Goal: Task Accomplishment & Management: Complete application form

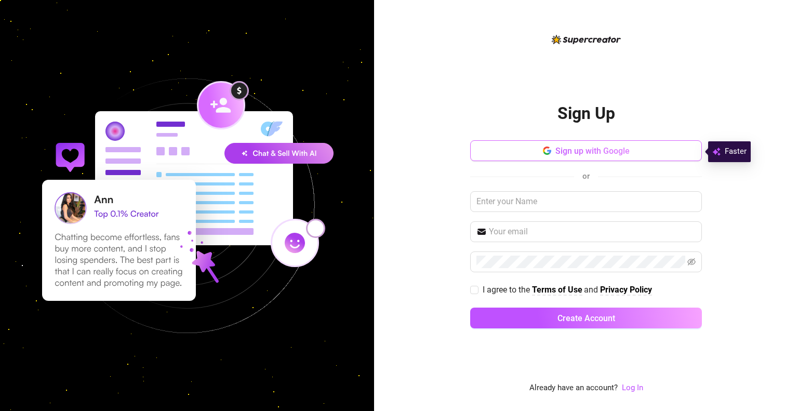
click at [668, 159] on button "Sign up with Google" at bounding box center [586, 150] width 232 height 21
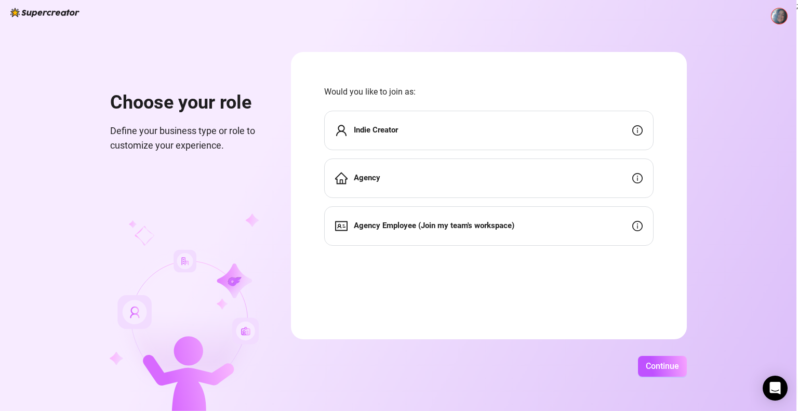
click at [621, 133] on div "Indie Creator" at bounding box center [488, 130] width 329 height 39
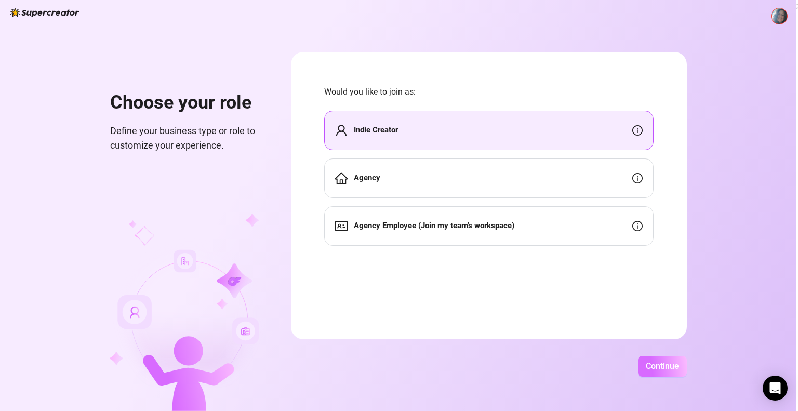
click at [667, 371] on button "Continue" at bounding box center [662, 366] width 49 height 21
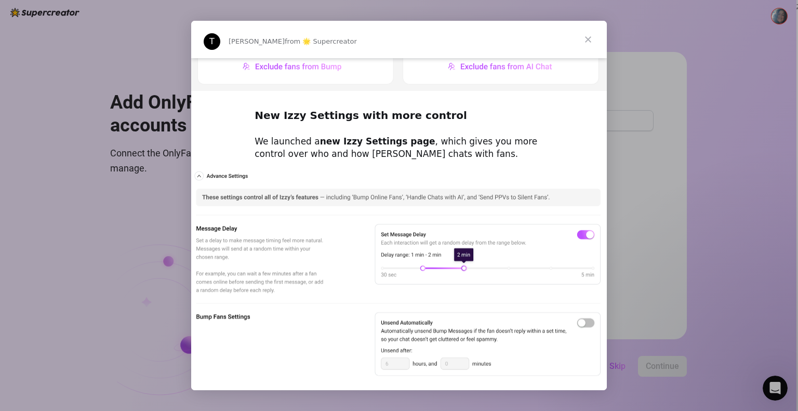
scroll to position [419, 0]
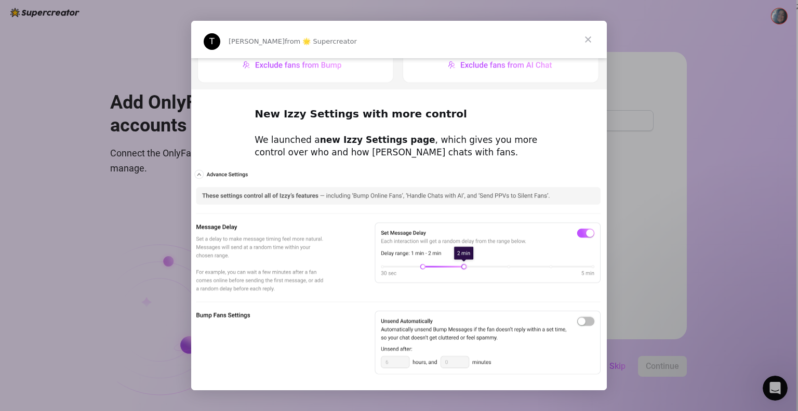
click at [585, 44] on span "Close" at bounding box center [587, 39] width 37 height 37
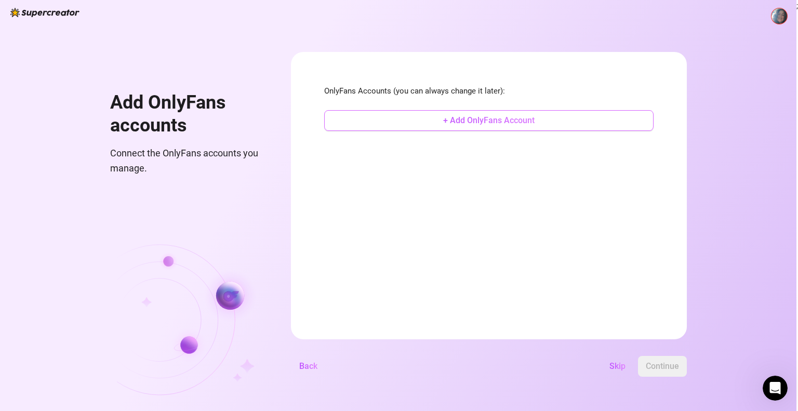
click at [497, 117] on span "+ Add OnlyFans Account" at bounding box center [488, 120] width 91 height 10
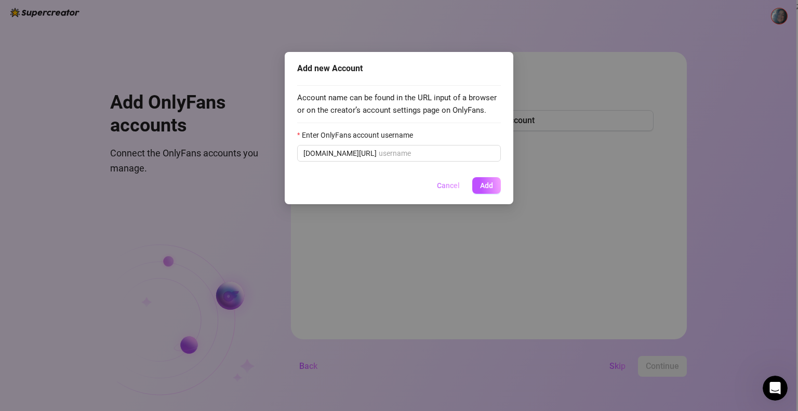
click at [449, 184] on span "Cancel" at bounding box center [448, 185] width 23 height 8
